Goal: Find specific fact: Find specific fact

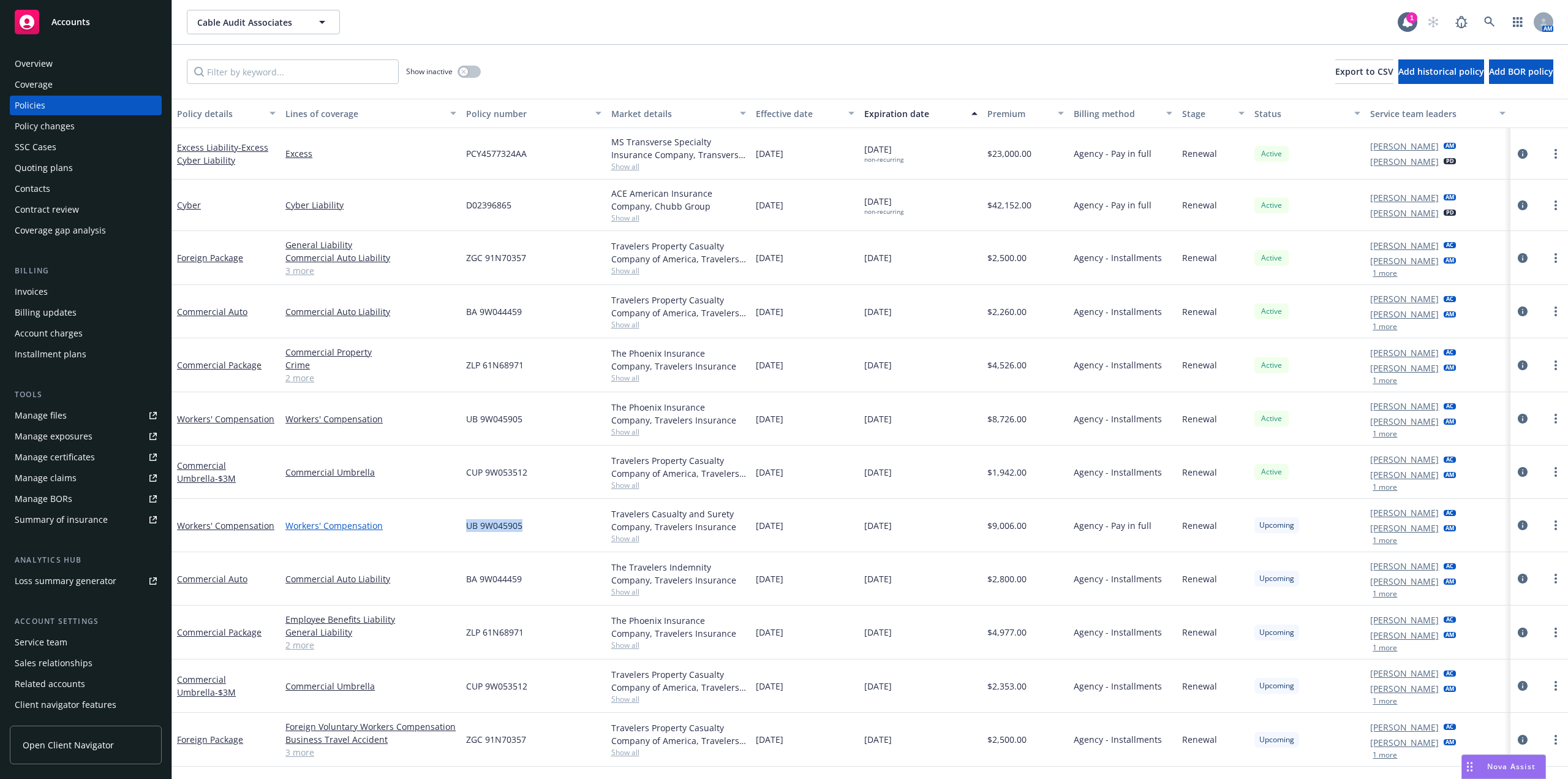
drag, startPoint x: 548, startPoint y: 529, endPoint x: 456, endPoint y: 530, distance: 92.0
click at [456, 530] on div "Workers' Compensation Workers' Compensation UB 9W045905 Travelers Casualty and …" at bounding box center [870, 526] width 1396 height 54
copy div "UB 9W045905"
